Goal: Register for event/course: Register for event/course

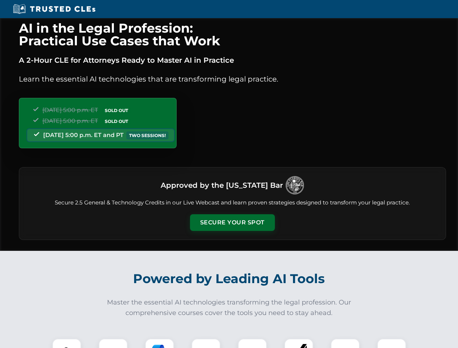
click at [232, 223] on button "Secure Your Spot" at bounding box center [232, 222] width 85 height 17
click at [67, 344] on img at bounding box center [66, 353] width 21 height 21
